Goal: Task Accomplishment & Management: Use online tool/utility

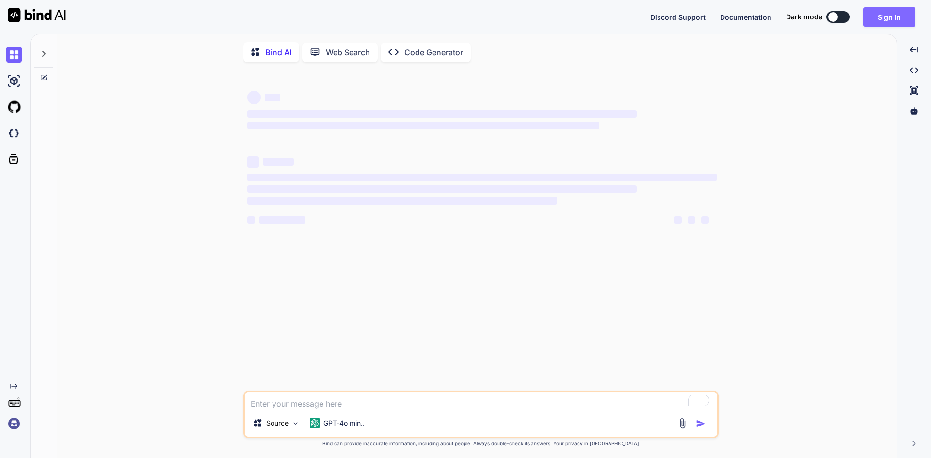
click at [905, 16] on button "Sign in" at bounding box center [889, 16] width 52 height 19
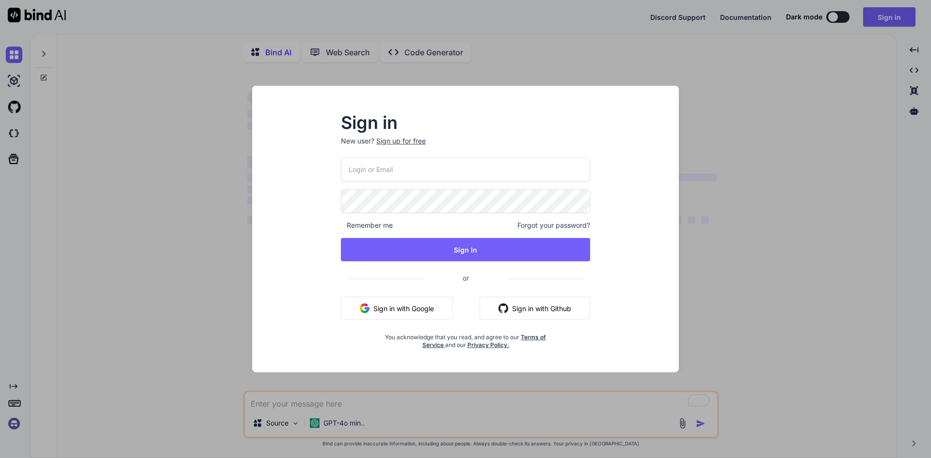
type textarea "x"
click at [399, 303] on button "Sign in with Google" at bounding box center [397, 308] width 112 height 23
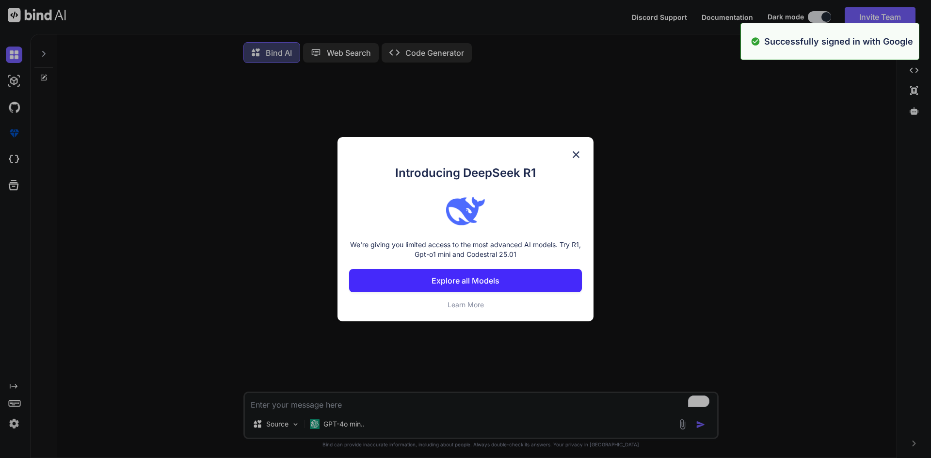
click at [575, 152] on img at bounding box center [576, 155] width 12 height 12
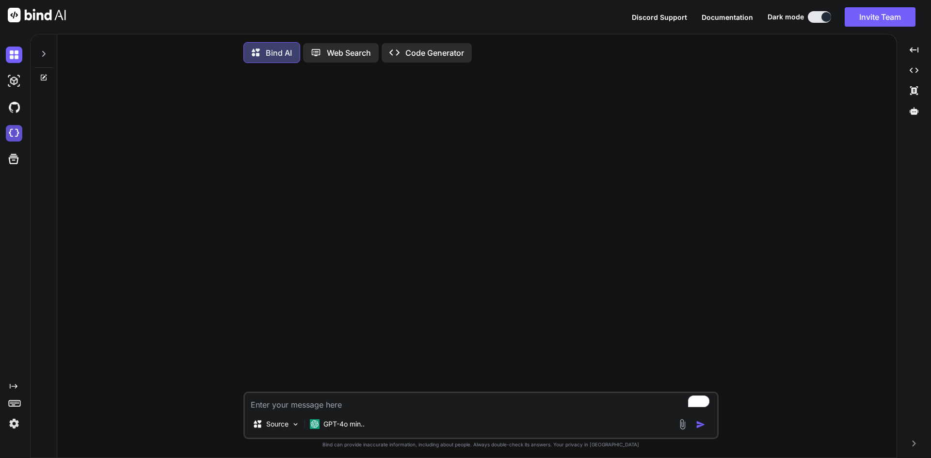
click at [10, 134] on img at bounding box center [14, 133] width 16 height 16
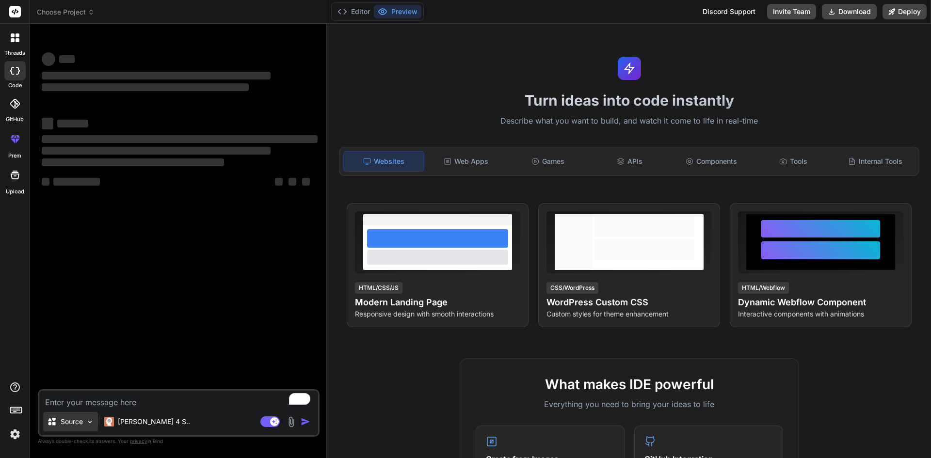
click at [63, 421] on p "Source" at bounding box center [72, 422] width 22 height 10
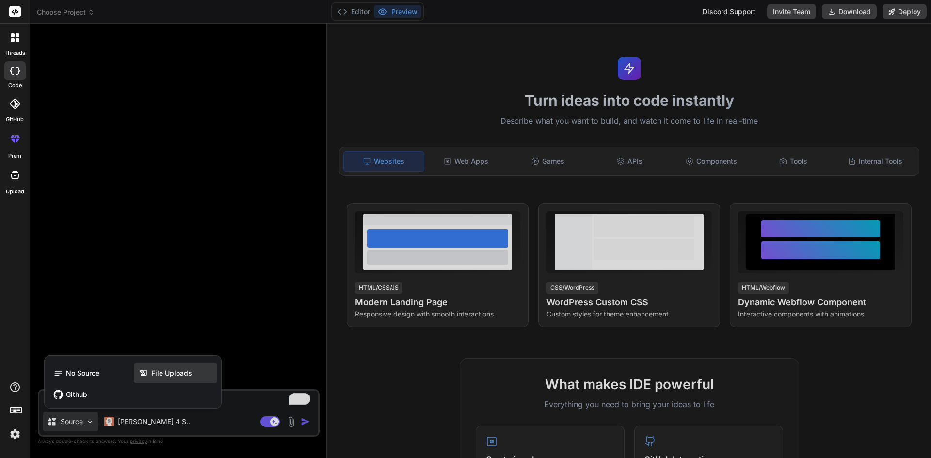
click at [152, 376] on span "File Uploads" at bounding box center [171, 373] width 41 height 10
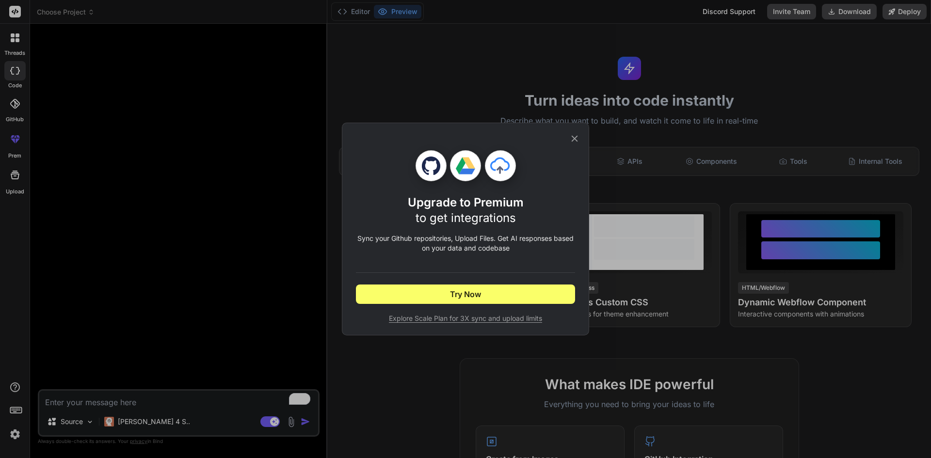
click at [571, 137] on icon at bounding box center [574, 138] width 11 height 11
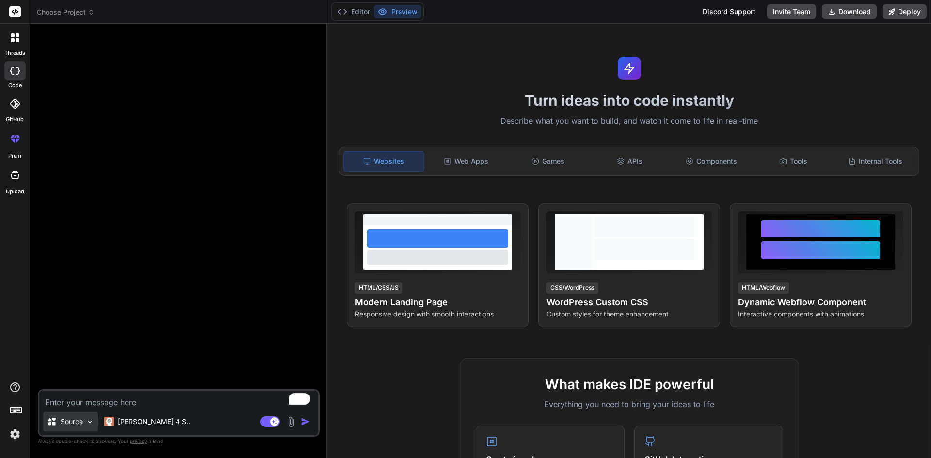
click at [66, 415] on div "Source" at bounding box center [70, 421] width 55 height 19
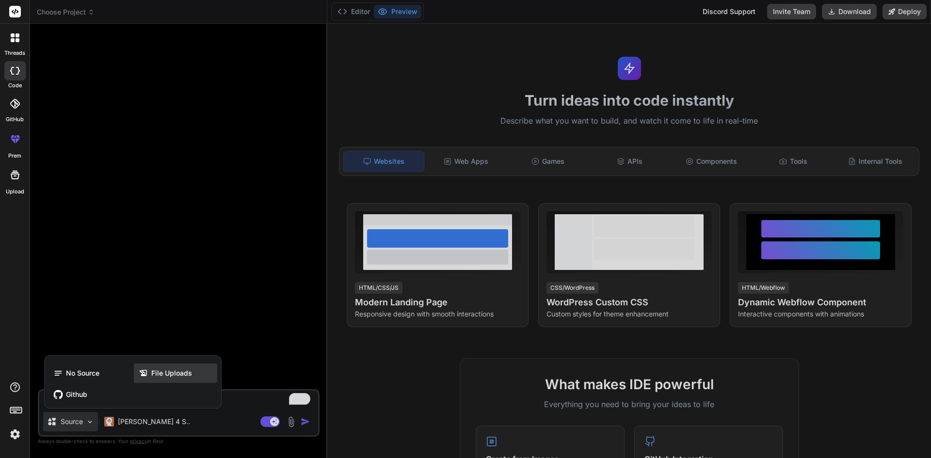
click at [168, 376] on span "File Uploads" at bounding box center [171, 373] width 41 height 10
type textarea "x"
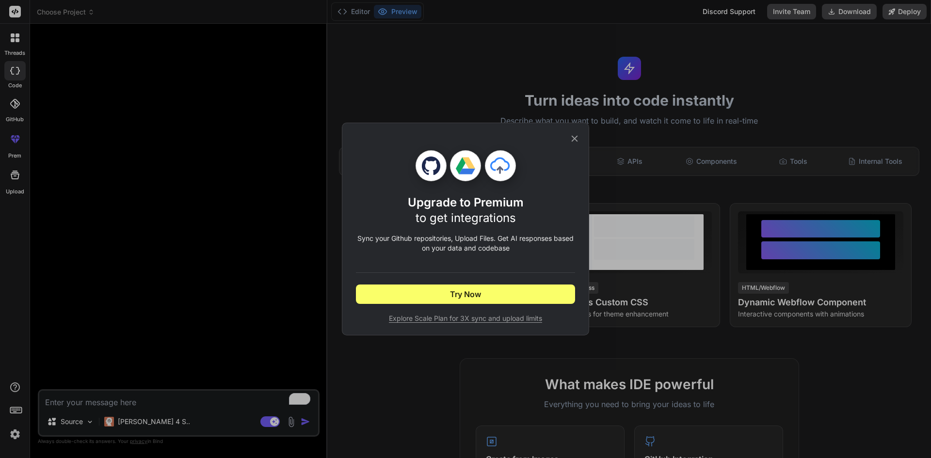
click at [467, 322] on span "Explore Scale Plan for 3X sync and upload limits" at bounding box center [465, 319] width 219 height 10
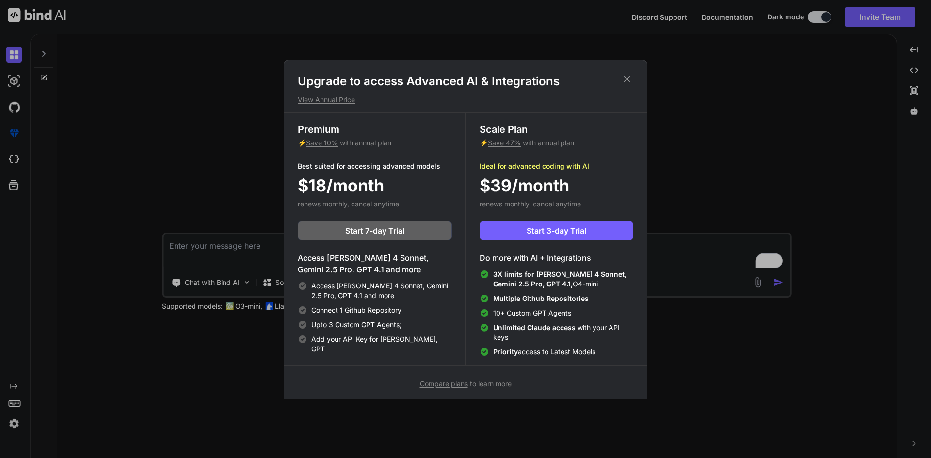
click at [264, 286] on div "Upgrade to access Advanced AI & Integrations View Annual Price Premium ⚡ Save 1…" at bounding box center [465, 229] width 931 height 458
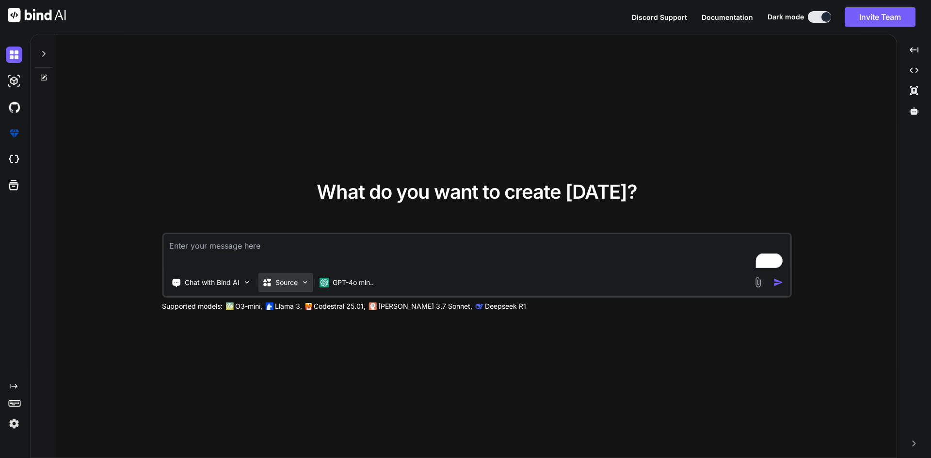
click at [276, 287] on p "Source" at bounding box center [286, 283] width 22 height 10
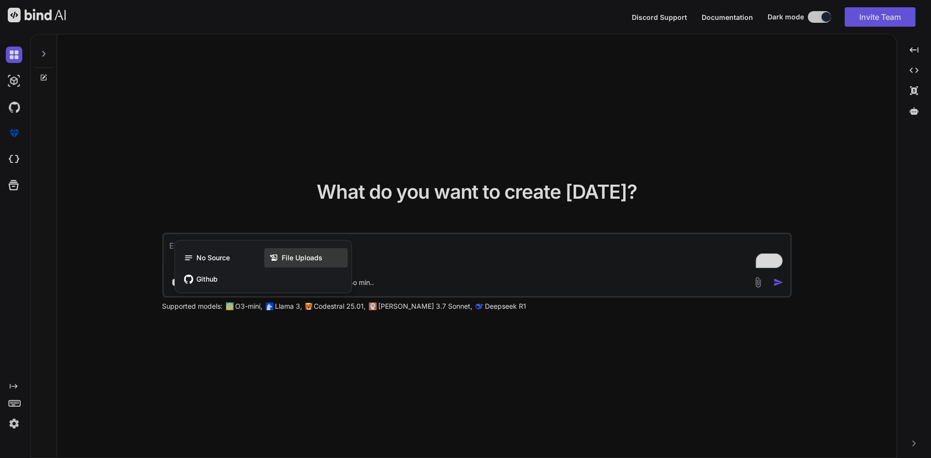
click at [289, 266] on div "File Uploads" at bounding box center [305, 257] width 83 height 19
type textarea "x"
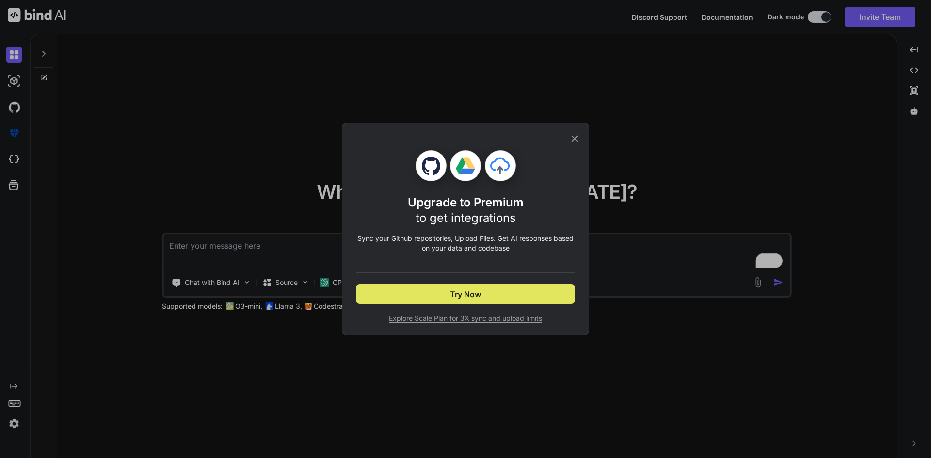
click at [390, 292] on button "Try Now" at bounding box center [465, 294] width 219 height 19
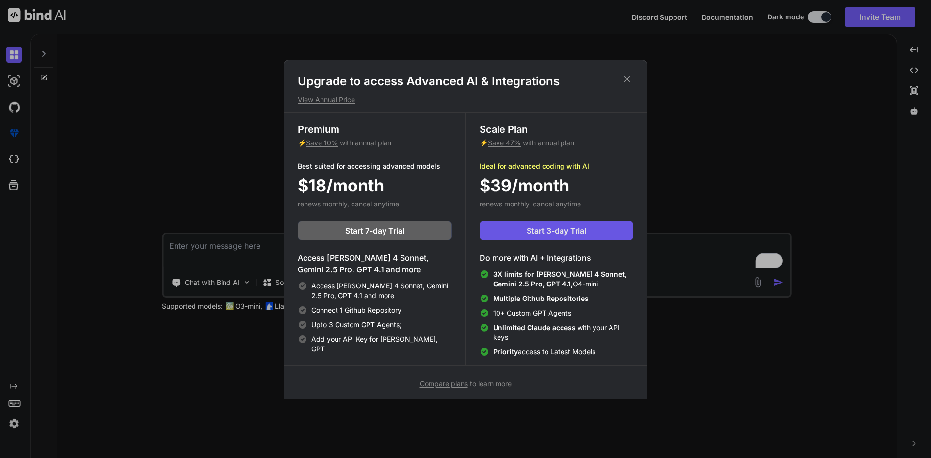
click at [559, 235] on span "Start 3-day Trial" at bounding box center [556, 231] width 60 height 12
click at [627, 74] on icon at bounding box center [627, 79] width 11 height 11
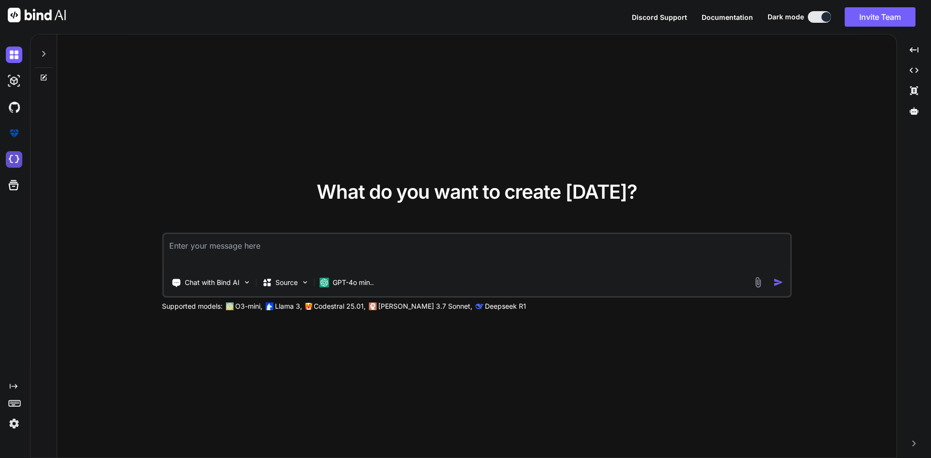
click at [15, 153] on img at bounding box center [14, 159] width 16 height 16
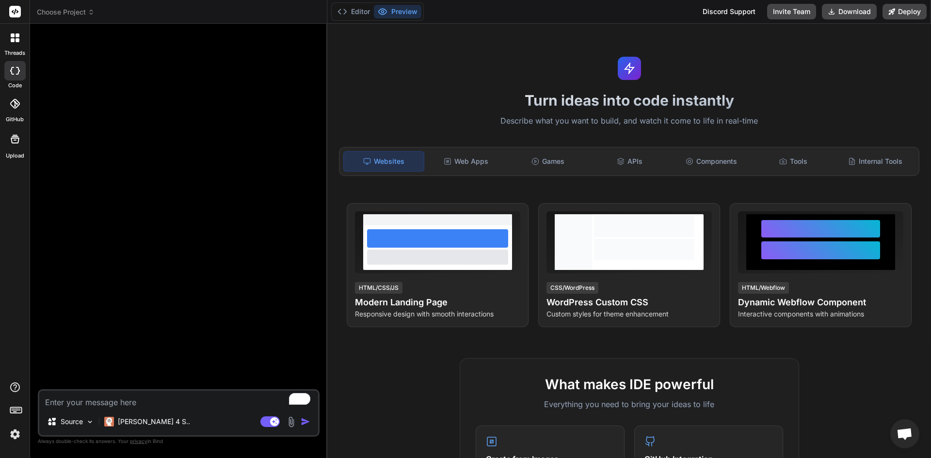
click at [289, 424] on img at bounding box center [291, 421] width 11 height 11
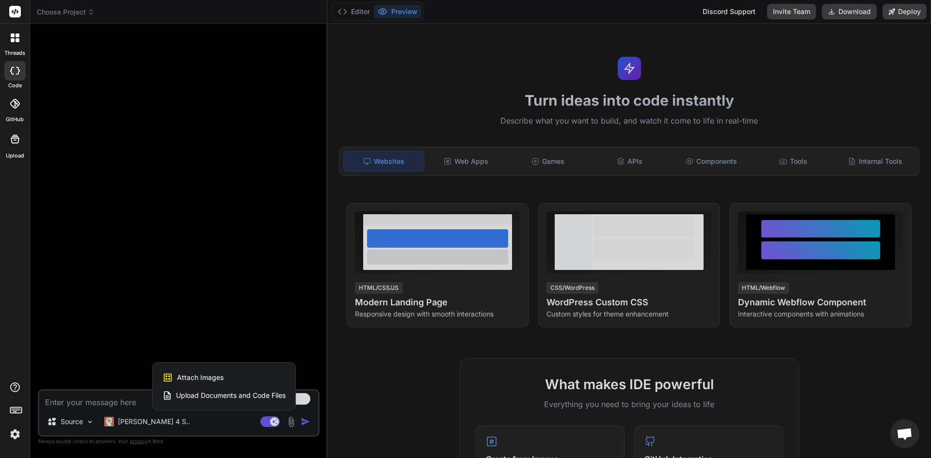
click at [273, 397] on span "Upload Documents and Code Files" at bounding box center [231, 396] width 110 height 10
type textarea "x"
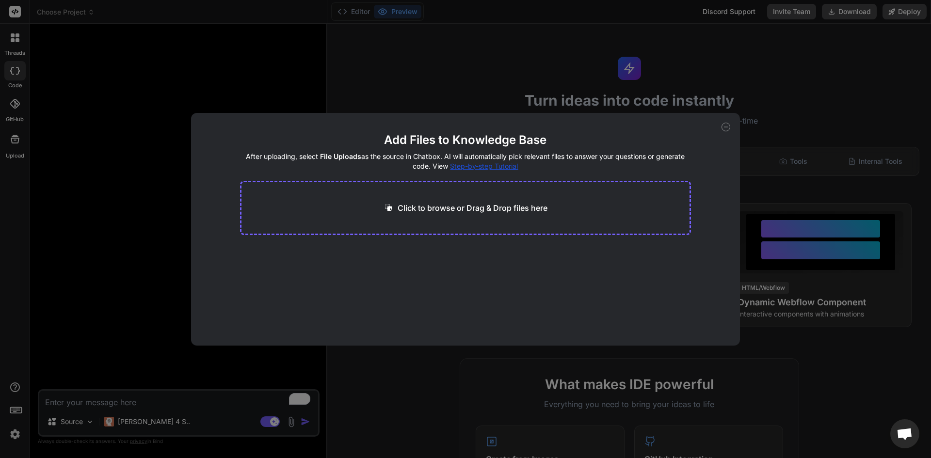
click at [472, 205] on p "Click to browse or Drag & Drop files here" at bounding box center [473, 208] width 150 height 12
type input "C:\fakepath\Customers.tsx"
type textarea "x"
click at [395, 206] on div "Click to browse or Drag & Drop files here" at bounding box center [465, 208] width 164 height 12
type input "C:\fakepath\Get Reviews.tsx"
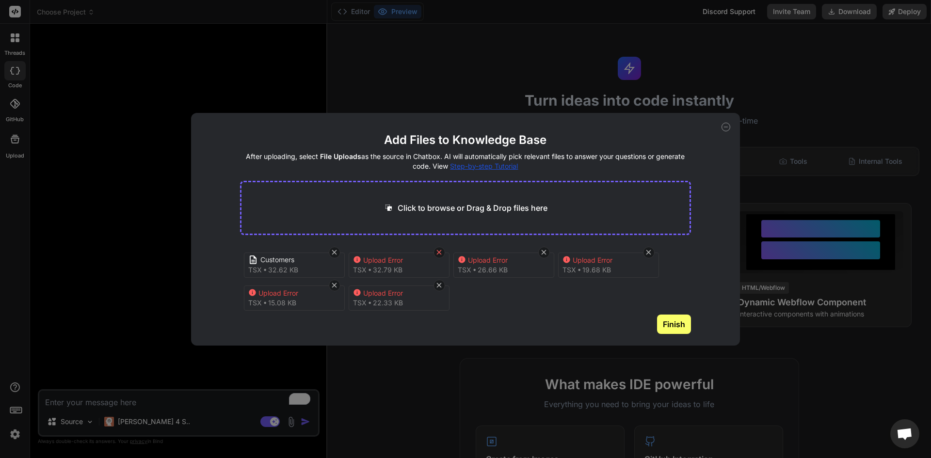
click at [439, 252] on icon at bounding box center [439, 252] width 5 height 5
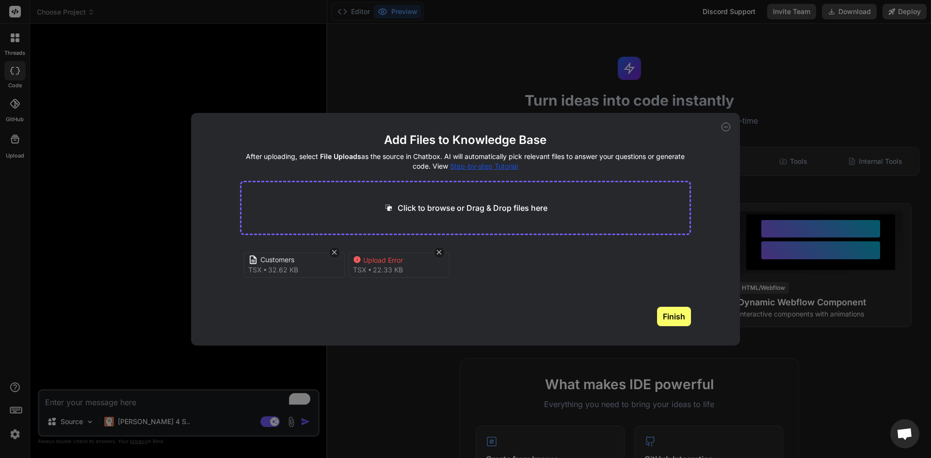
click at [439, 252] on icon at bounding box center [439, 252] width 5 height 5
click at [333, 255] on icon at bounding box center [334, 252] width 8 height 8
click at [375, 213] on div "Click to browse or Drag & Drop files here" at bounding box center [465, 208] width 451 height 54
click at [370, 261] on icon at bounding box center [373, 261] width 8 height 8
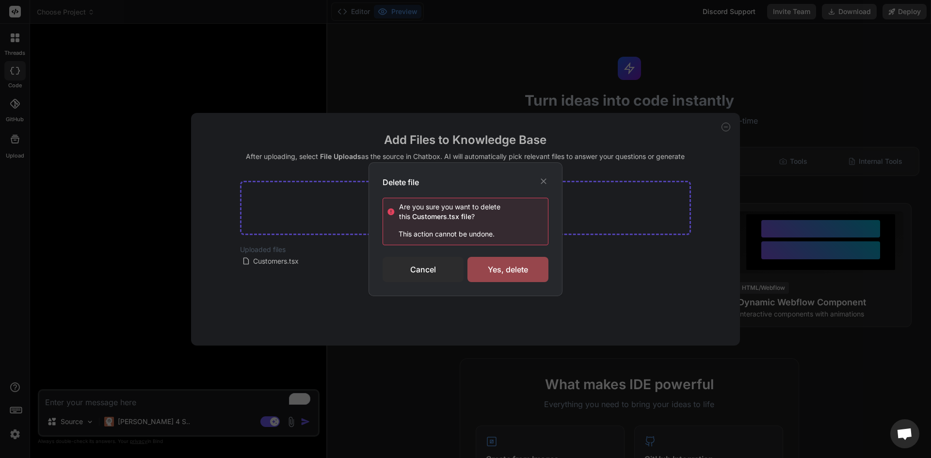
type textarea "x"
click at [475, 269] on div "Yes, delete" at bounding box center [507, 269] width 81 height 25
